Goal: Task Accomplishment & Management: Use online tool/utility

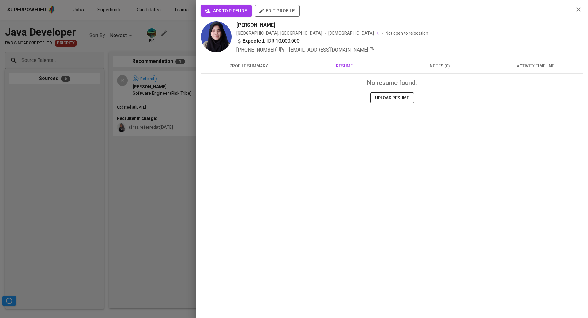
click at [143, 124] on div at bounding box center [294, 159] width 588 height 318
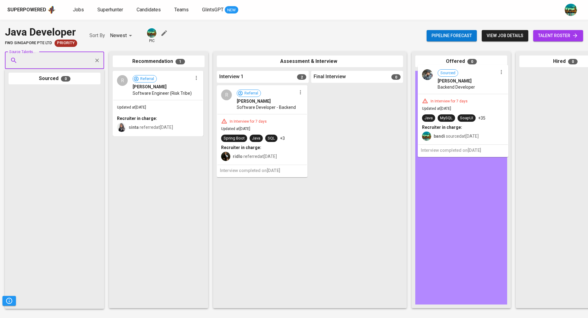
drag, startPoint x: 286, startPoint y: 210, endPoint x: 489, endPoint y: 94, distance: 234.0
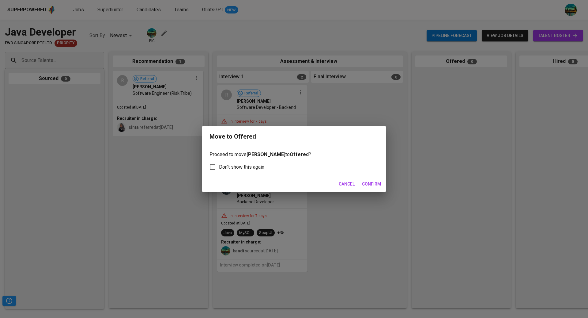
click at [373, 182] on span "Confirm" at bounding box center [371, 184] width 19 height 8
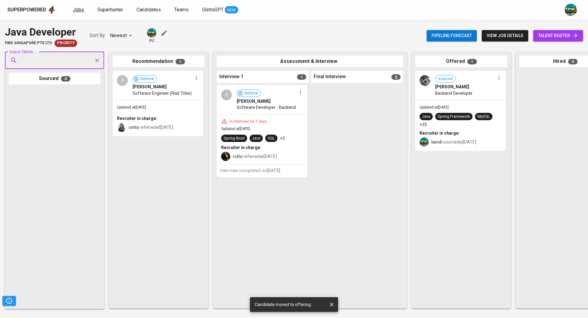
click at [80, 7] on span "Jobs" at bounding box center [78, 10] width 11 height 6
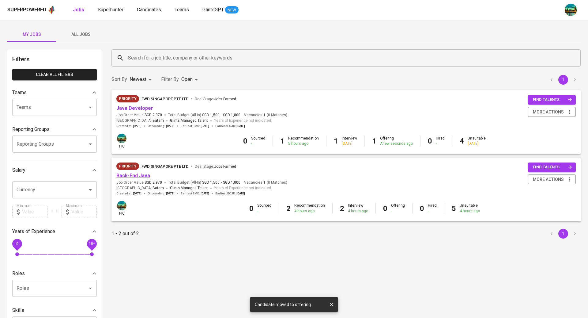
click at [137, 176] on link "Back-End Java" at bounding box center [133, 175] width 34 height 6
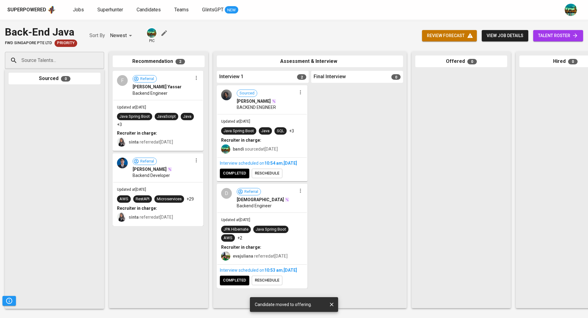
click at [60, 56] on input "Source Talents..." at bounding box center [52, 61] width 64 height 12
click at [239, 177] on span "completed" at bounding box center [234, 173] width 23 height 7
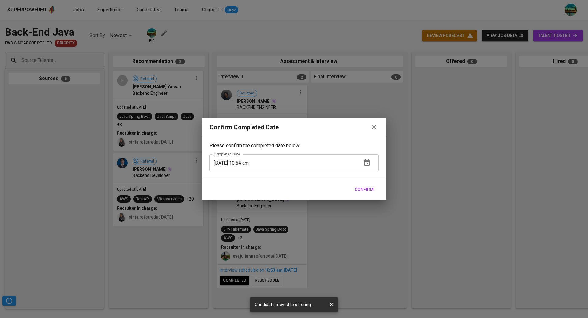
click at [361, 187] on span "Confirm" at bounding box center [364, 190] width 19 height 8
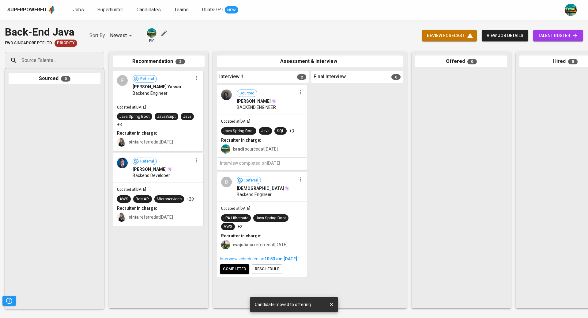
click at [241, 274] on button "completed" at bounding box center [234, 268] width 29 height 9
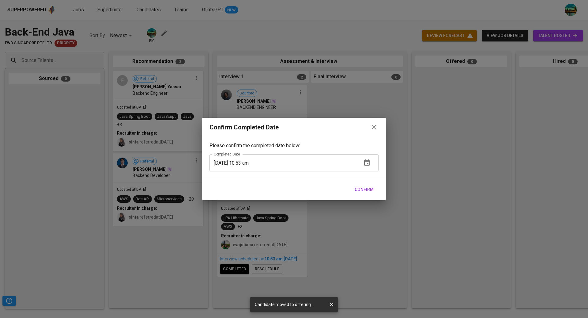
click at [369, 189] on span "Confirm" at bounding box center [364, 190] width 19 height 8
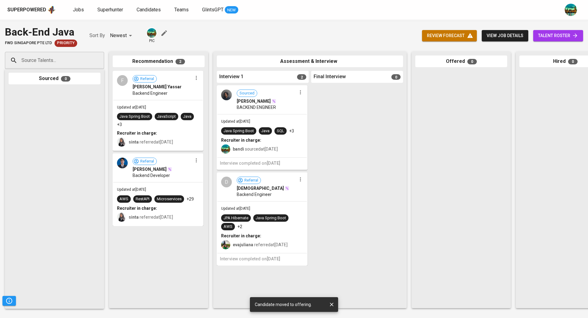
click at [81, 58] on input "Source Talents..." at bounding box center [52, 61] width 64 height 12
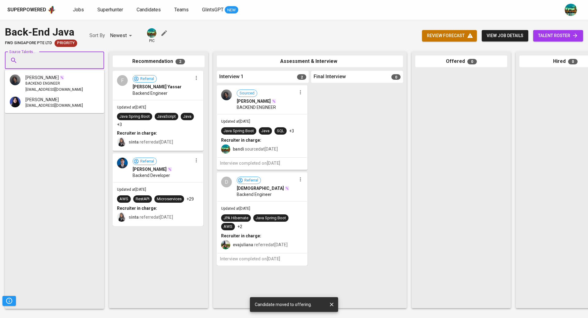
paste input "[EMAIL_ADDRESS][DOMAIN_NAME]"
type input "[EMAIL_ADDRESS][DOMAIN_NAME]"
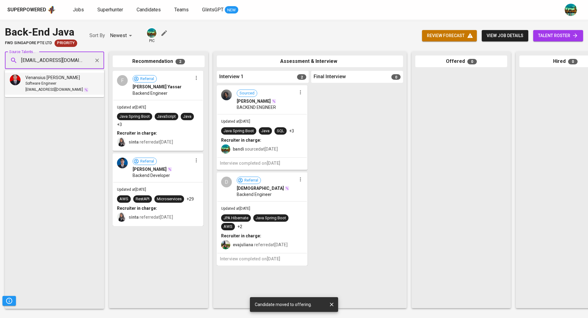
click at [71, 77] on div "Venansius [PERSON_NAME]" at bounding box center [56, 77] width 63 height 6
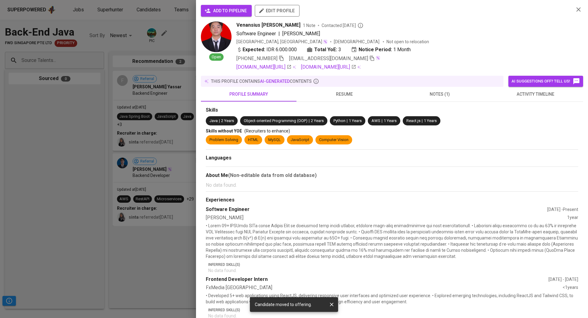
click at [226, 11] on span "add to pipeline" at bounding box center [226, 11] width 41 height 8
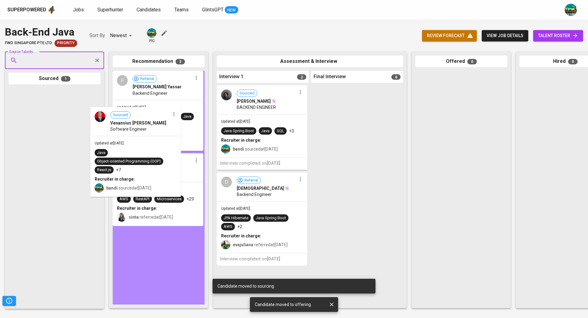
drag, startPoint x: 76, startPoint y: 113, endPoint x: 167, endPoint y: 138, distance: 94.3
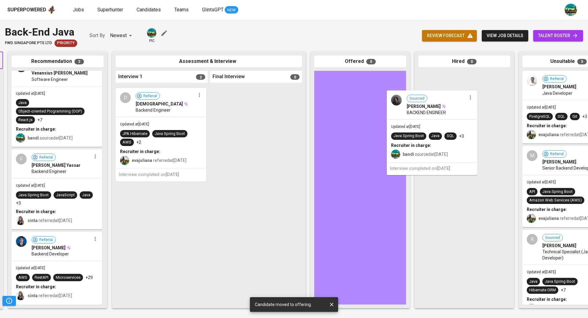
scroll to position [0, 141]
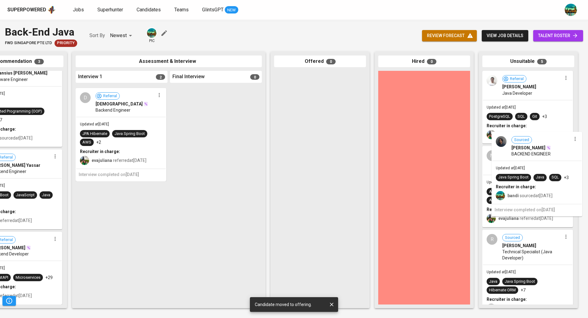
drag, startPoint x: 284, startPoint y: 108, endPoint x: 571, endPoint y: 127, distance: 287.9
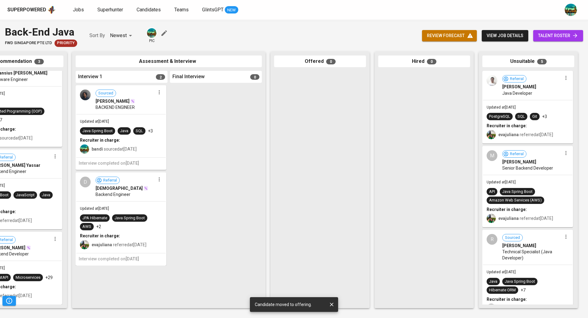
click at [161, 94] on icon "button" at bounding box center [159, 92] width 6 height 6
click at [179, 140] on span "Move to unsuitable" at bounding box center [176, 141] width 32 height 6
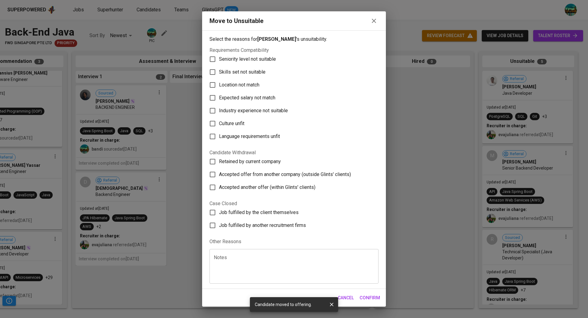
scroll to position [0, 0]
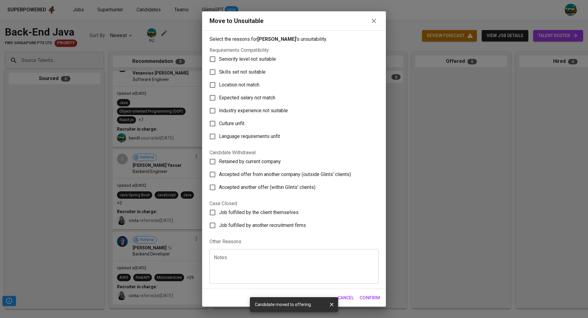
click at [243, 58] on span "Seniority level not suitable" at bounding box center [247, 58] width 57 height 7
click at [219, 58] on input "Seniority level not suitable" at bounding box center [212, 59] width 13 height 13
checkbox input "true"
click at [363, 296] on span "Confirm" at bounding box center [370, 297] width 21 height 8
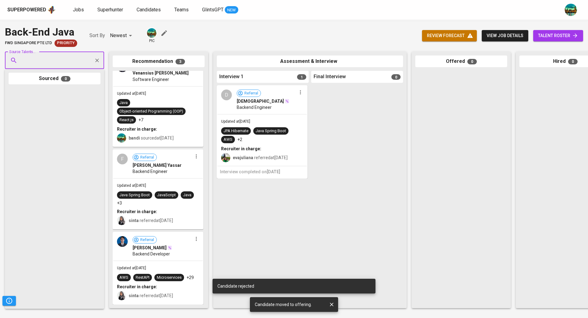
click at [301, 93] on icon "button" at bounding box center [300, 92] width 6 height 6
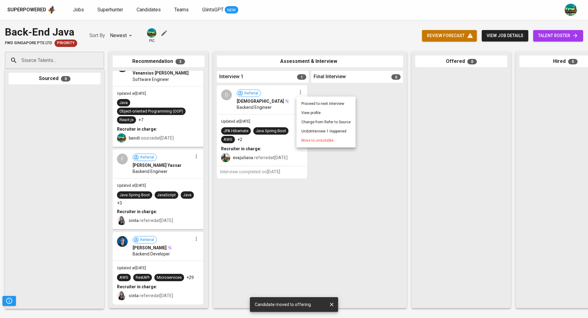
click at [313, 140] on span "Move to unsuitable" at bounding box center [317, 141] width 32 height 6
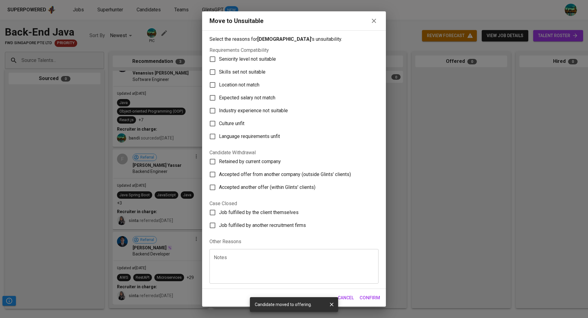
click at [259, 60] on span "Seniority level not suitable" at bounding box center [247, 58] width 57 height 7
click at [219, 60] on input "Seniority level not suitable" at bounding box center [212, 59] width 13 height 13
checkbox input "true"
click at [368, 298] on span "Confirm" at bounding box center [370, 297] width 21 height 8
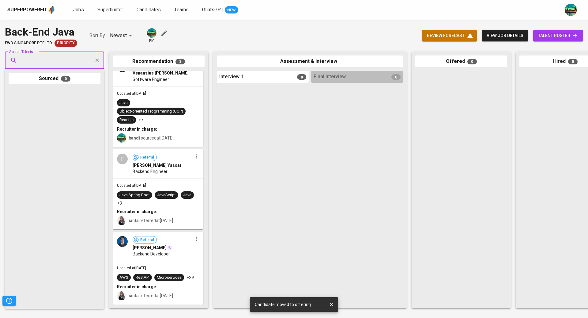
click at [79, 9] on span "Jobs" at bounding box center [78, 10] width 11 height 6
